Goal: Task Accomplishment & Management: Use online tool/utility

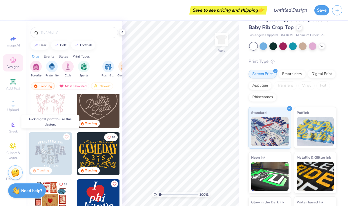
scroll to position [22, 0]
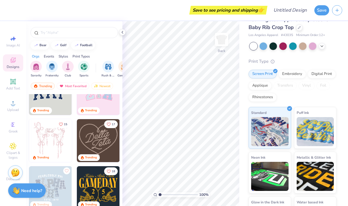
click at [100, 141] on img at bounding box center [98, 140] width 43 height 43
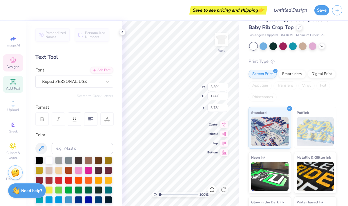
scroll to position [0, 0]
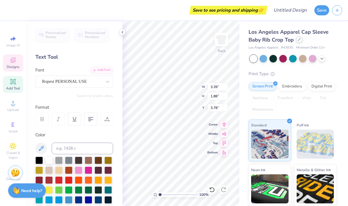
click at [298, 40] on icon at bounding box center [299, 39] width 3 height 3
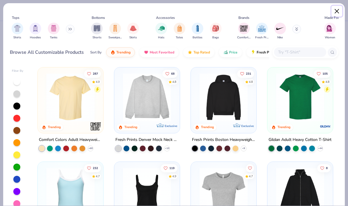
click at [339, 11] on button "Close" at bounding box center [337, 11] width 11 height 11
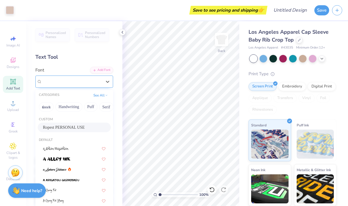
click at [81, 80] on div "Ropest PERSONAL USE" at bounding box center [72, 81] width 61 height 9
click at [81, 80] on span "Ropest PERSONAL USE" at bounding box center [64, 81] width 45 height 7
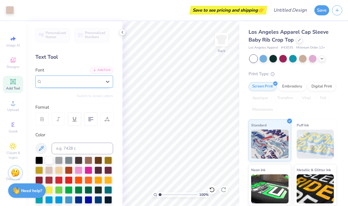
click at [81, 80] on span "Ropest PERSONAL USE" at bounding box center [64, 81] width 45 height 7
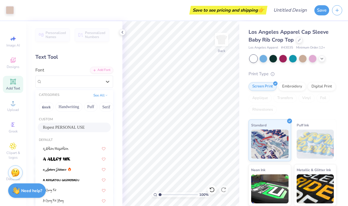
click at [15, 84] on icon at bounding box center [13, 81] width 7 height 7
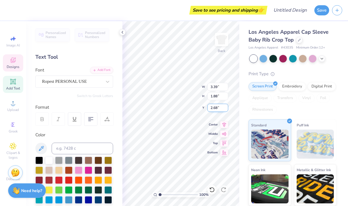
type input "3.39"
type input "1.88"
type input "2.68"
type input "2.67"
type input "1.75"
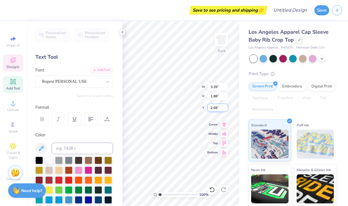
type input "4.79"
type input "5.32"
type input "4.68"
type input "3.00"
type input "3.39"
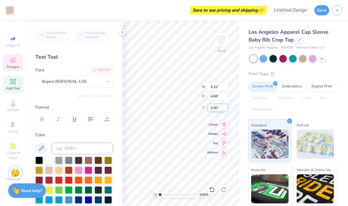
type input "1.88"
type input "4.87"
click at [254, 58] on div at bounding box center [254, 59] width 8 height 8
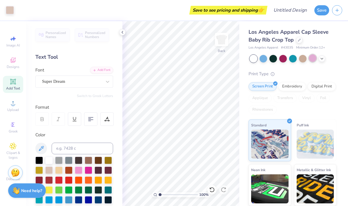
click at [313, 61] on div at bounding box center [313, 58] width 8 height 8
click at [321, 60] on icon at bounding box center [322, 58] width 5 height 5
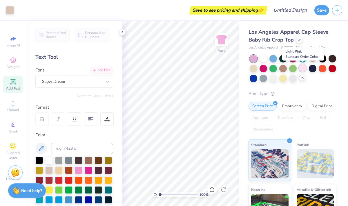
click at [301, 69] on div at bounding box center [303, 68] width 8 height 8
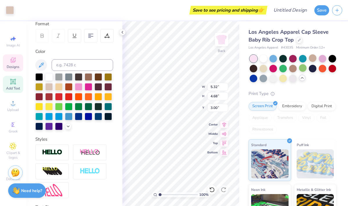
scroll to position [69, 0]
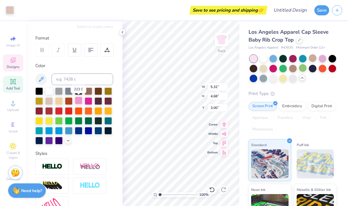
click at [78, 97] on div at bounding box center [79, 101] width 8 height 8
click at [78, 91] on div at bounding box center [79, 91] width 8 height 8
click at [48, 93] on div at bounding box center [49, 91] width 8 height 8
type input "2.67"
type input "1.75"
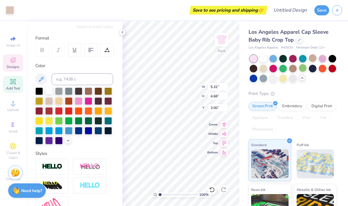
type input "4.76"
type textarea "S"
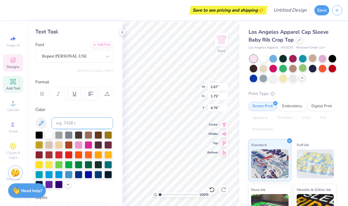
scroll to position [0, 0]
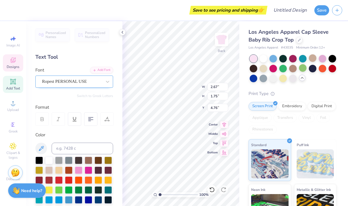
click at [73, 80] on div "Ropest PERSONAL USE" at bounding box center [72, 81] width 61 height 9
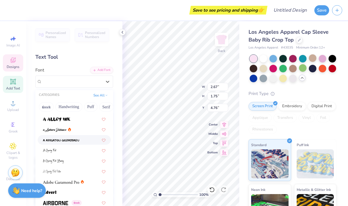
scroll to position [45, 0]
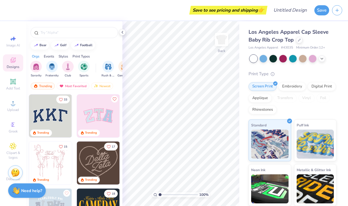
click at [292, 75] on div "Print Type" at bounding box center [293, 74] width 88 height 7
click at [289, 90] on div "Embroidery" at bounding box center [293, 85] width 28 height 9
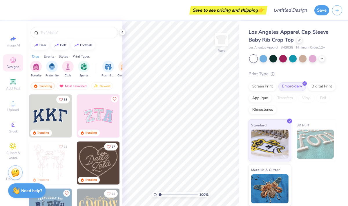
click at [320, 79] on div "Print Type Screen Print Embroidery Digital Print Applique Transfers Vinyl Foil …" at bounding box center [293, 139] width 88 height 136
click at [320, 83] on div "Digital Print" at bounding box center [322, 85] width 28 height 9
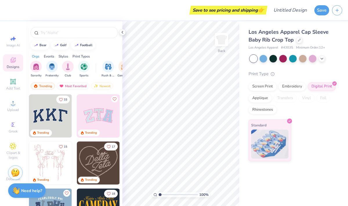
click at [262, 90] on div "Screen Print Embroidery Digital Print Applique Transfers Vinyl Foil Rhinestones" at bounding box center [293, 98] width 88 height 32
click at [262, 89] on div "Screen Print" at bounding box center [263, 85] width 28 height 9
